Goal: Complete application form: Complete application form

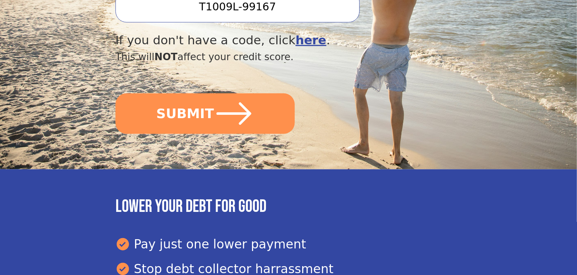
scroll to position [325, 0]
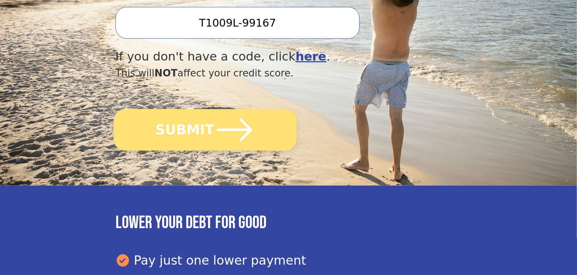
click at [246, 118] on icon "submit" at bounding box center [234, 129] width 35 height 23
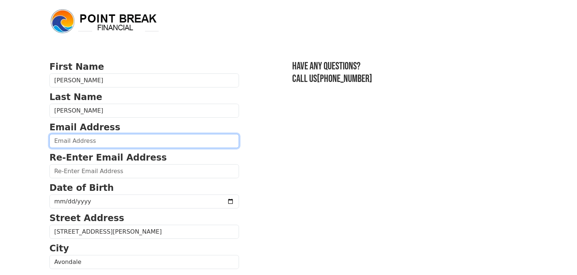
click at [145, 140] on input "email" at bounding box center [144, 141] width 190 height 14
type input "[EMAIL_ADDRESS][DOMAIN_NAME]"
type input "[PHONE_NUMBER]"
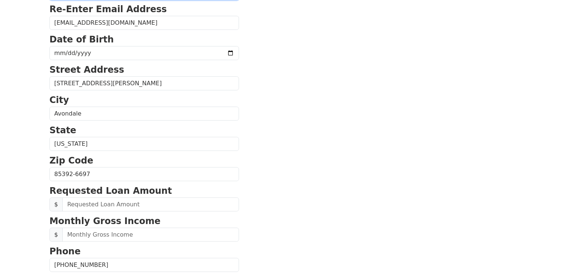
scroll to position [146, 0]
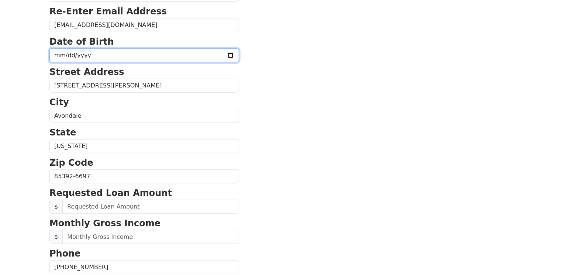
click at [210, 53] on input "date" at bounding box center [144, 55] width 190 height 14
click at [217, 51] on input "[DATE]" at bounding box center [144, 55] width 190 height 14
click at [213, 53] on input "[DATE]" at bounding box center [144, 55] width 190 height 14
click at [120, 51] on input "[DATE]" at bounding box center [144, 55] width 190 height 14
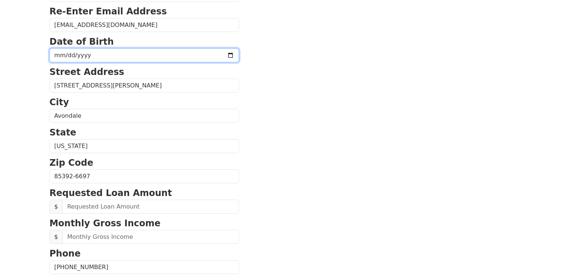
click at [80, 51] on input "[DATE]" at bounding box center [144, 55] width 190 height 14
type input "[DATE]"
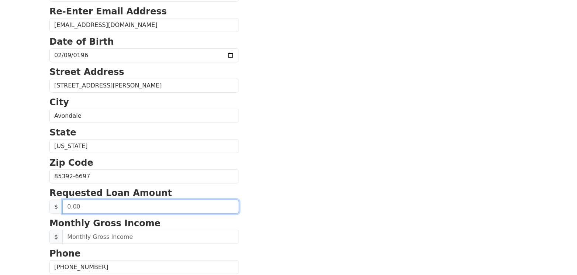
click at [80, 204] on input "text" at bounding box center [150, 207] width 177 height 14
type input "15,000.00"
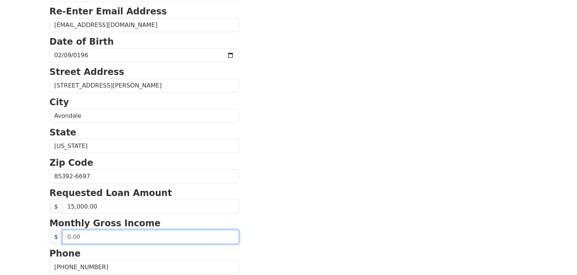
click at [96, 235] on input "text" at bounding box center [150, 237] width 177 height 14
type input "8,350.00"
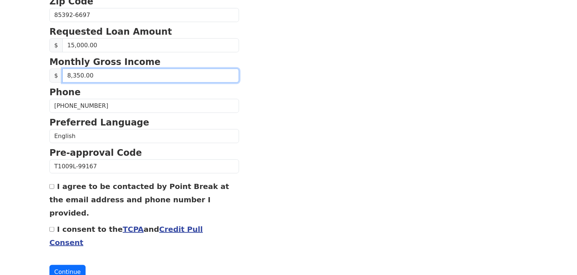
scroll to position [310, 0]
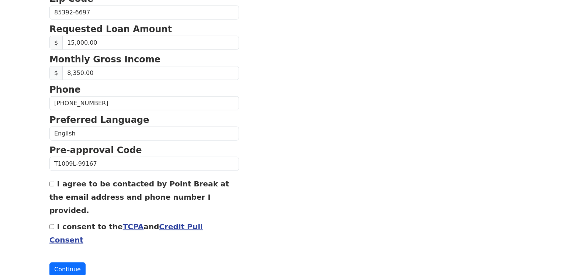
click at [51, 224] on input "I consent to the TCPA and Credit Pull Consent" at bounding box center [51, 226] width 5 height 5
checkbox input "true"
click at [59, 262] on button "Continue" at bounding box center [67, 269] width 36 height 14
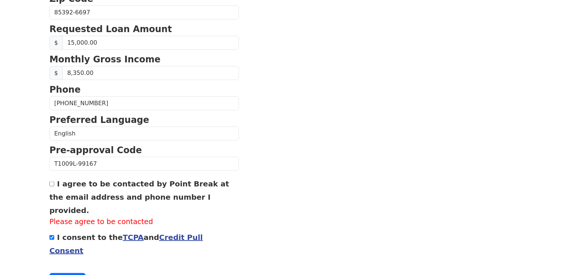
click at [52, 182] on input "I agree to be contacted by Point Break at the email address and phone number I …" at bounding box center [51, 184] width 5 height 5
checkbox input "true"
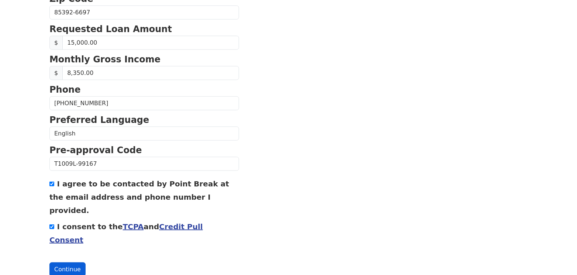
click at [60, 262] on button "Continue" at bounding box center [67, 269] width 36 height 14
